Goal: Task Accomplishment & Management: Use online tool/utility

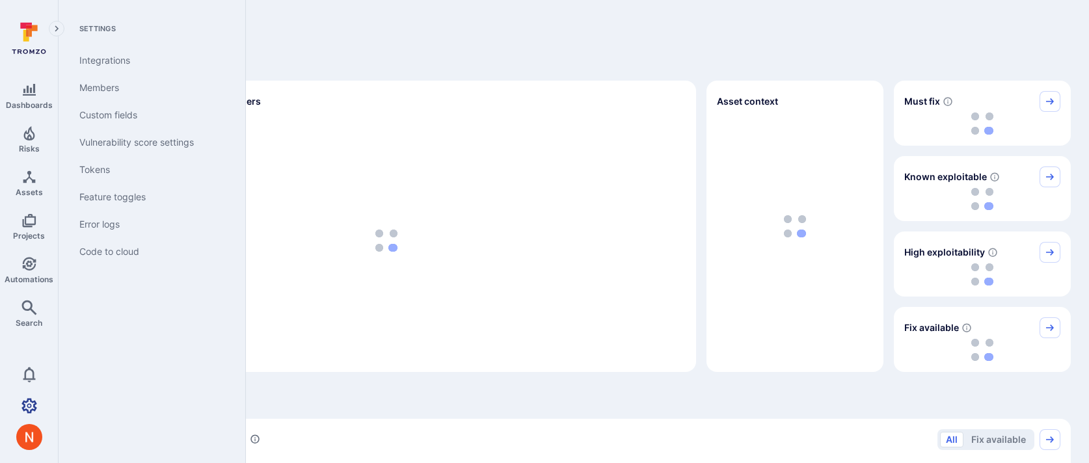
click at [25, 409] on icon "Settings" at bounding box center [29, 405] width 16 height 15
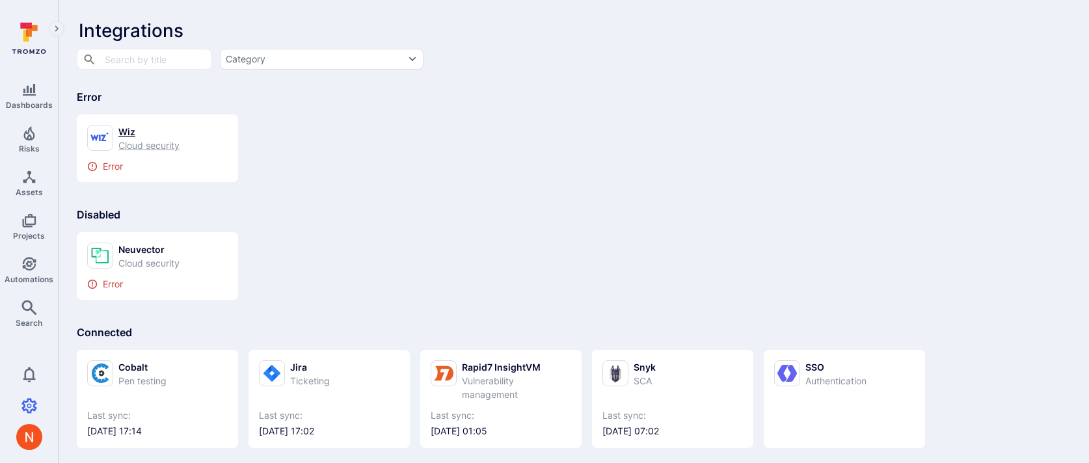
click at [155, 135] on div "Wiz" at bounding box center [148, 132] width 61 height 14
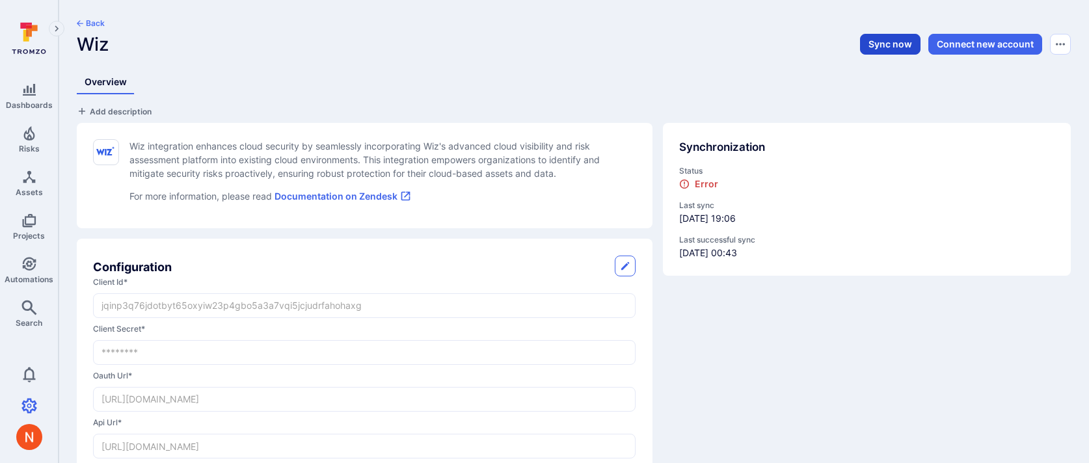
click at [892, 46] on button "Sync now" at bounding box center [890, 44] width 60 height 21
